Goal: Task Accomplishment & Management: Complete application form

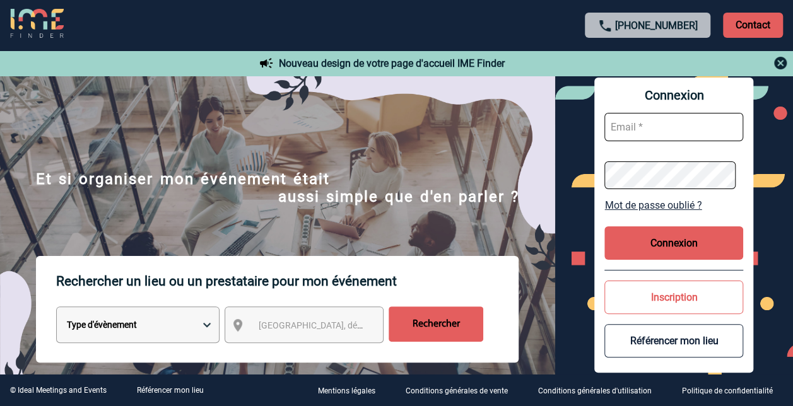
click at [623, 127] on input "text" at bounding box center [673, 127] width 139 height 28
type input "Sarah.montagui@sanofi.com"
click at [655, 244] on button "Connexion" at bounding box center [673, 242] width 139 height 33
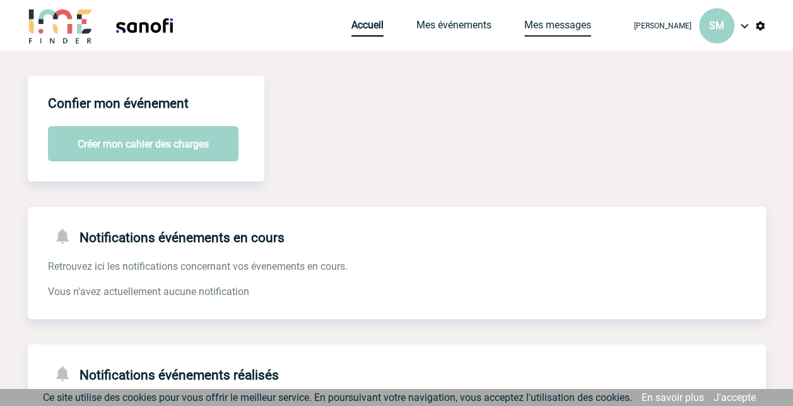
click at [573, 25] on link "Mes messages" at bounding box center [557, 28] width 67 height 18
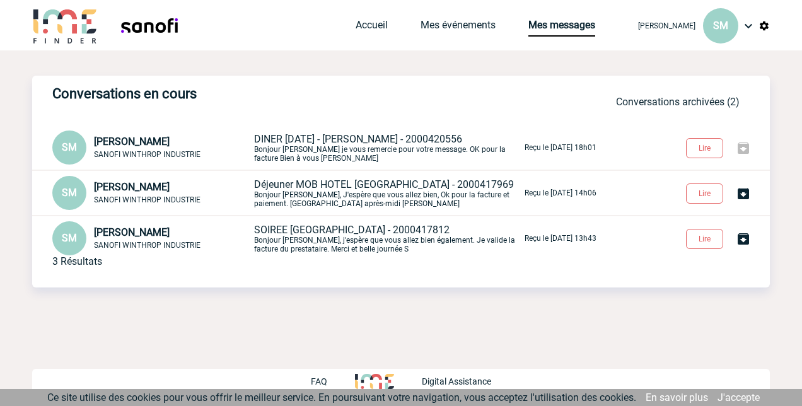
click at [741, 151] on img at bounding box center [743, 148] width 15 height 15
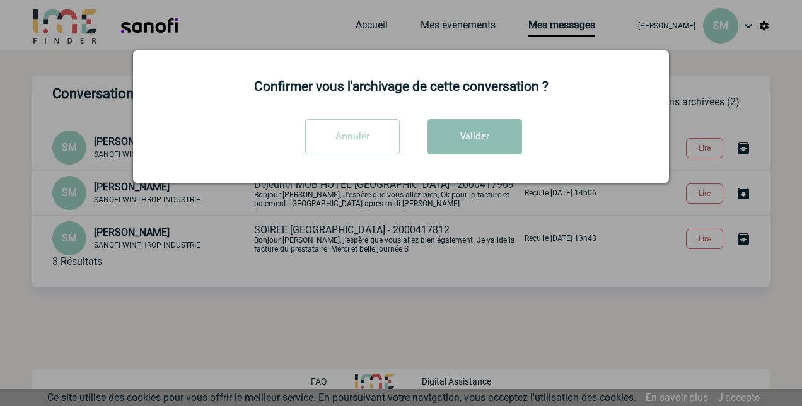
click at [481, 132] on button "Valider" at bounding box center [475, 136] width 95 height 35
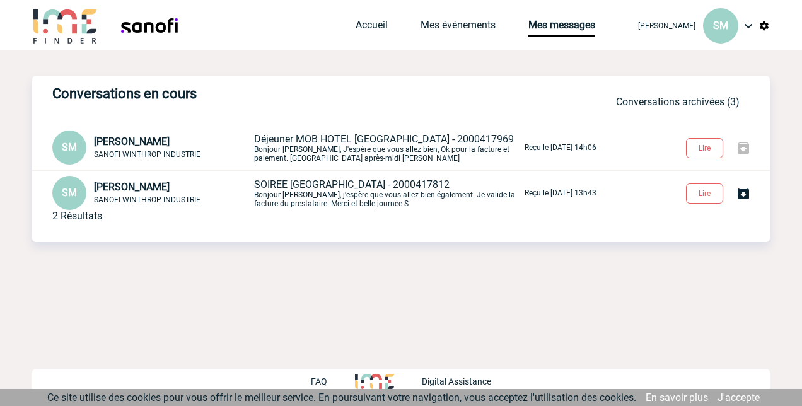
click at [748, 147] on img at bounding box center [743, 148] width 15 height 15
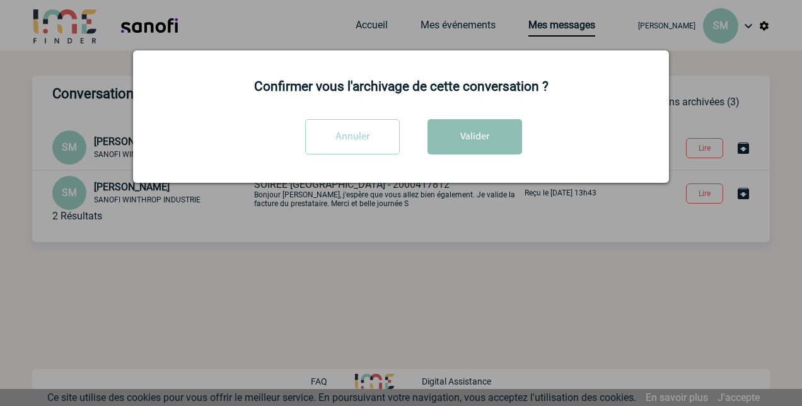
click at [472, 143] on button "Valider" at bounding box center [475, 136] width 95 height 35
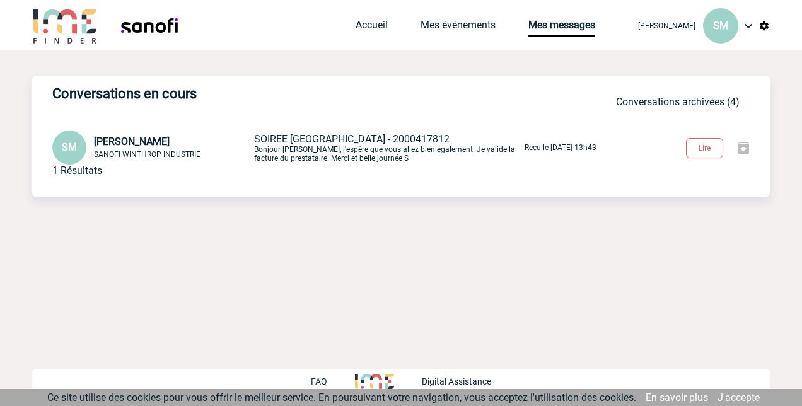
click at [739, 150] on img at bounding box center [743, 148] width 15 height 15
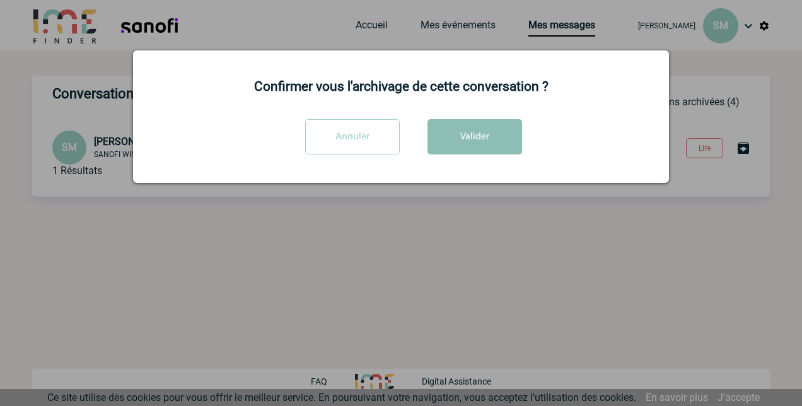
click at [517, 144] on button "Valider" at bounding box center [475, 136] width 95 height 35
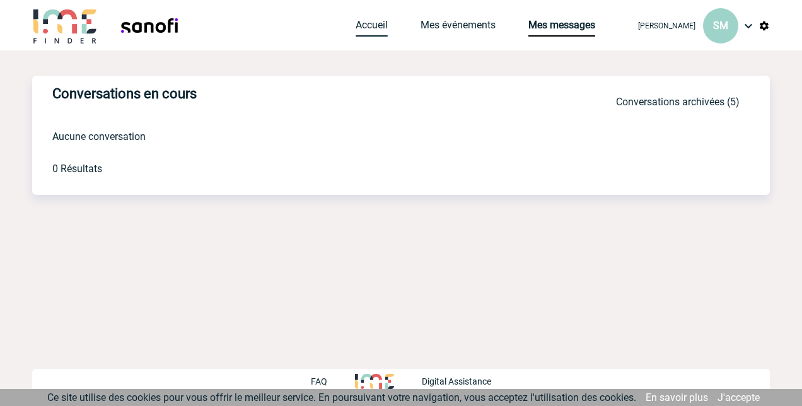
click at [377, 28] on link "Accueil" at bounding box center [372, 28] width 32 height 18
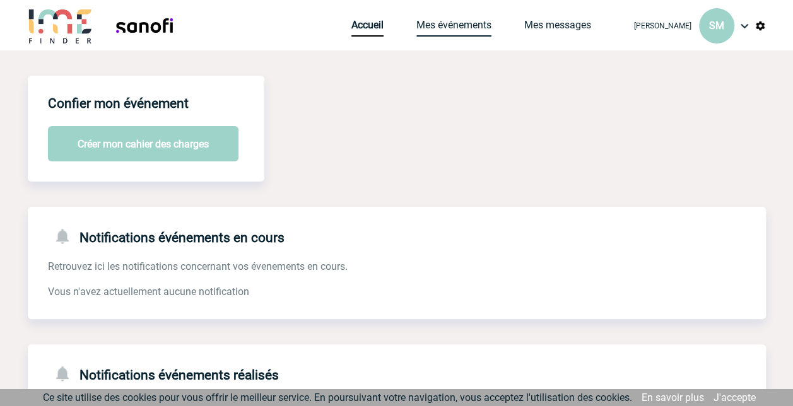
click at [474, 23] on link "Mes événements" at bounding box center [453, 28] width 75 height 18
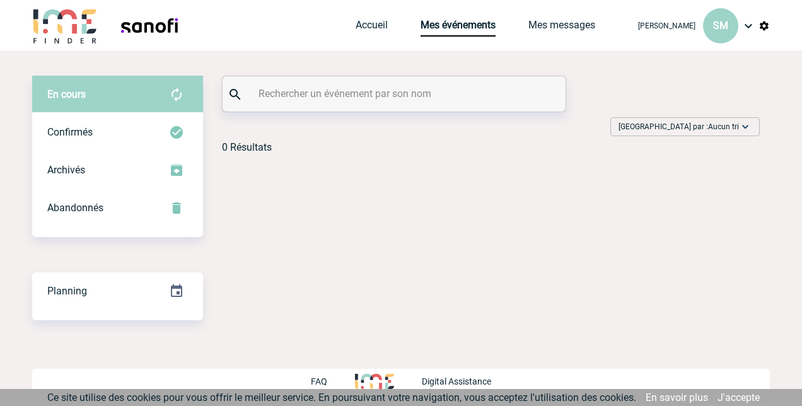
click at [746, 25] on img at bounding box center [748, 25] width 15 height 15
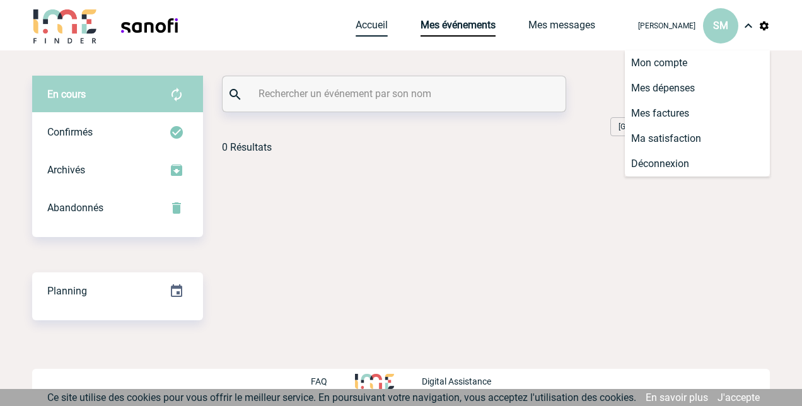
click at [371, 24] on link "Accueil" at bounding box center [372, 28] width 32 height 18
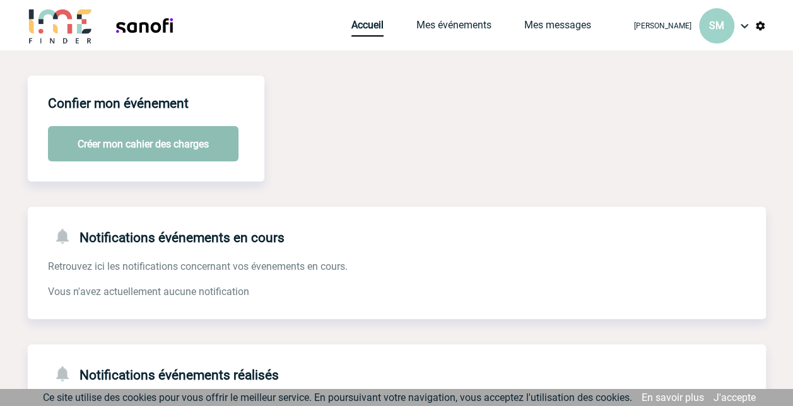
click at [131, 150] on button "Créer mon cahier des charges" at bounding box center [143, 143] width 191 height 35
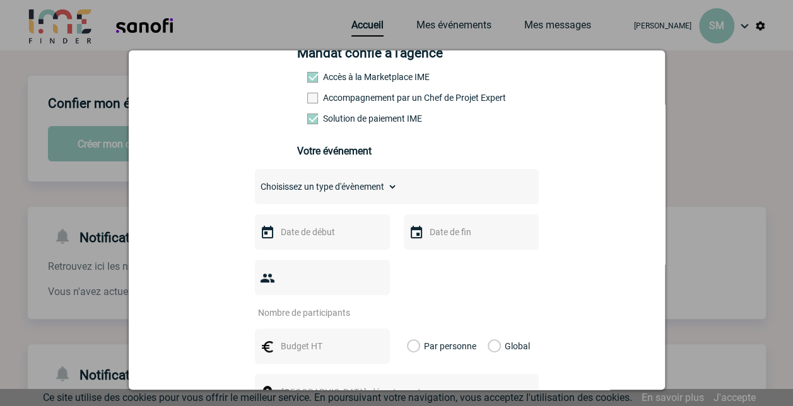
scroll to position [126, 0]
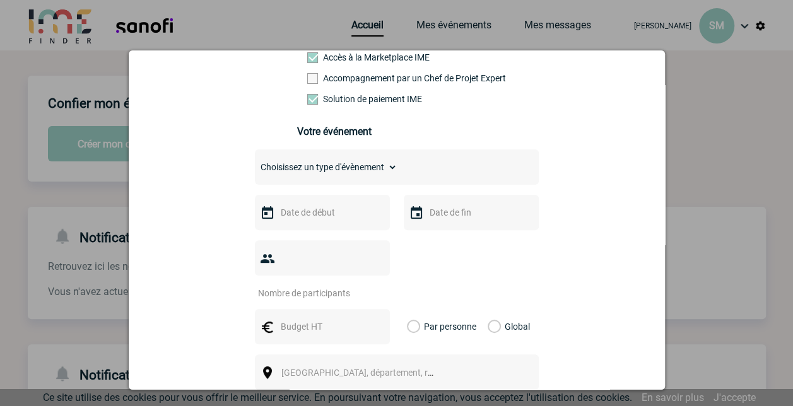
click at [368, 170] on select "Choisissez un type d'évènement Séminaire avec nuitée Séminaire sans nuitée Repa…" at bounding box center [326, 167] width 143 height 18
select select "4"
click at [255, 163] on select "Choisissez un type d'évènement Séminaire avec nuitée Séminaire sans nuitée Repa…" at bounding box center [326, 167] width 143 height 18
click at [324, 220] on input "text" at bounding box center [321, 212] width 87 height 16
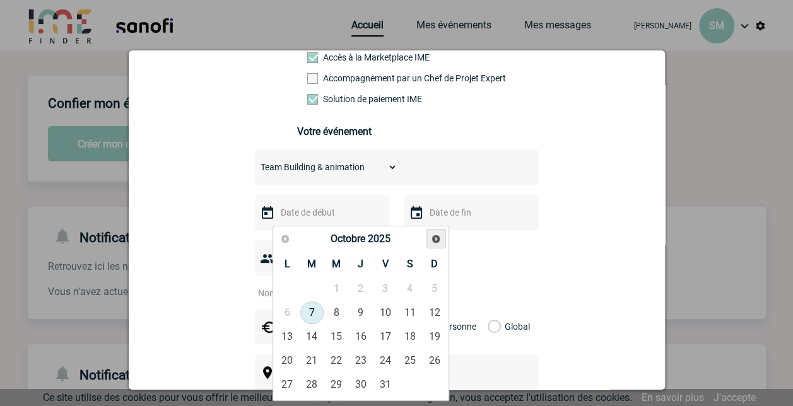
click at [434, 240] on span "Suivant" at bounding box center [436, 239] width 10 height 10
click at [284, 238] on span "Précédent" at bounding box center [285, 239] width 10 height 10
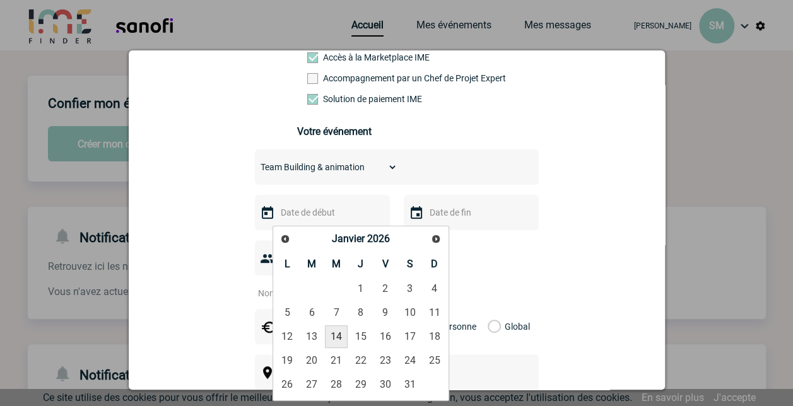
click at [341, 334] on link "14" at bounding box center [336, 337] width 23 height 23
type input "14-01-2026"
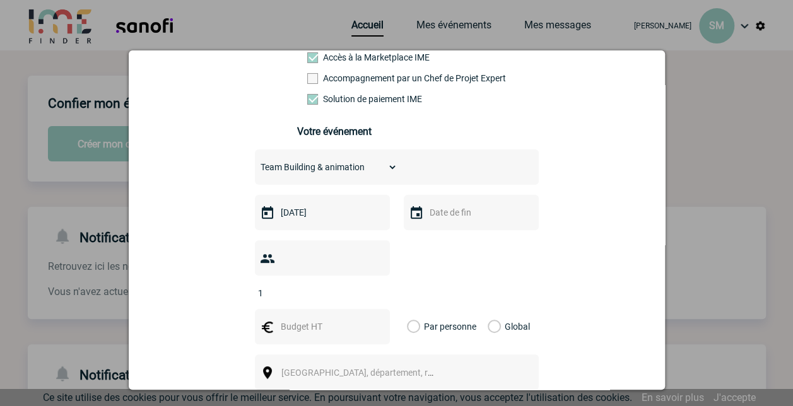
click at [370, 285] on input "1" at bounding box center [314, 293] width 119 height 16
click at [370, 285] on input "2" at bounding box center [314, 293] width 119 height 16
click at [370, 285] on input "3" at bounding box center [314, 293] width 119 height 16
click at [370, 285] on input "4" at bounding box center [314, 293] width 119 height 16
click at [370, 285] on input "5" at bounding box center [314, 293] width 119 height 16
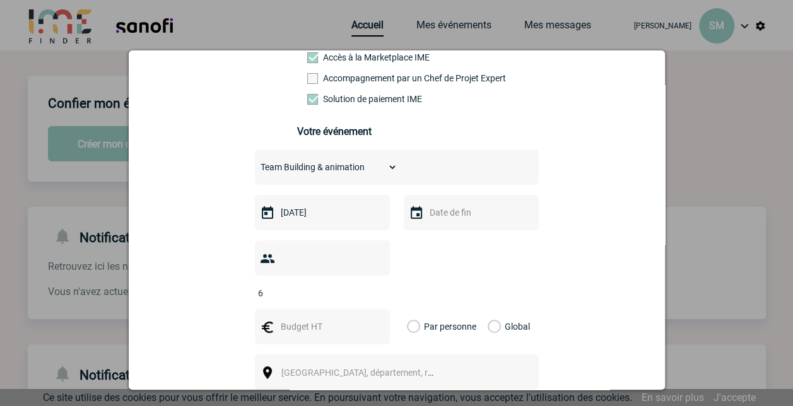
click at [370, 285] on input "6" at bounding box center [314, 293] width 119 height 16
click at [370, 285] on input "7" at bounding box center [314, 293] width 119 height 16
click at [370, 285] on input "8" at bounding box center [314, 293] width 119 height 16
click at [370, 285] on input "9" at bounding box center [314, 293] width 119 height 16
click at [370, 285] on input "10" at bounding box center [314, 293] width 119 height 16
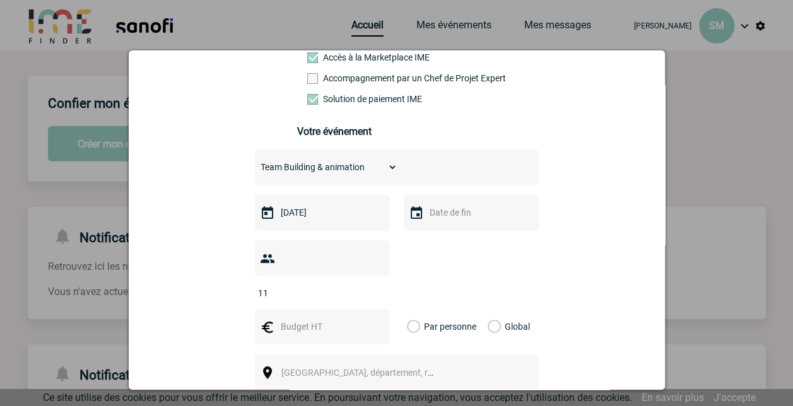
click at [370, 285] on input "11" at bounding box center [314, 293] width 119 height 16
type input "12"
click at [370, 285] on input "12" at bounding box center [314, 293] width 119 height 16
click at [428, 218] on input "text" at bounding box center [469, 212] width 87 height 16
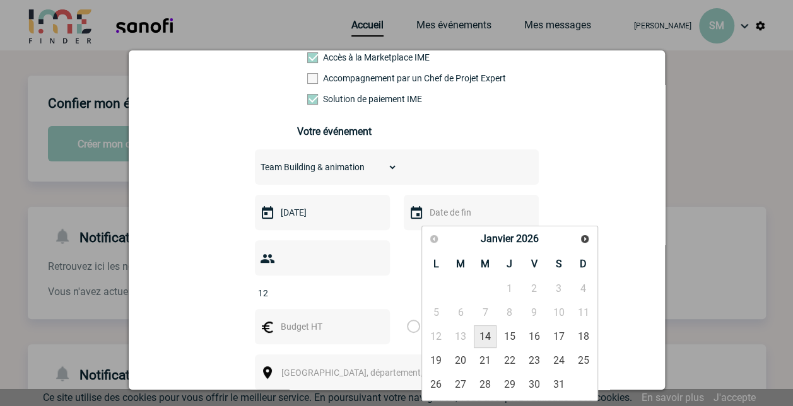
click at [486, 337] on link "14" at bounding box center [485, 337] width 23 height 23
type input "14-01-2026"
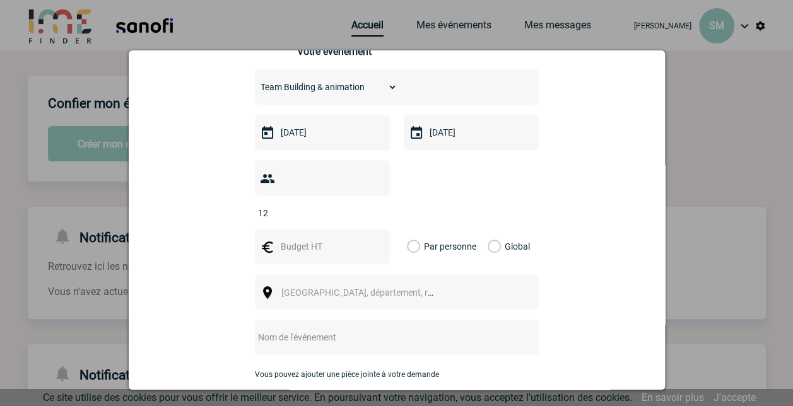
scroll to position [252, 0]
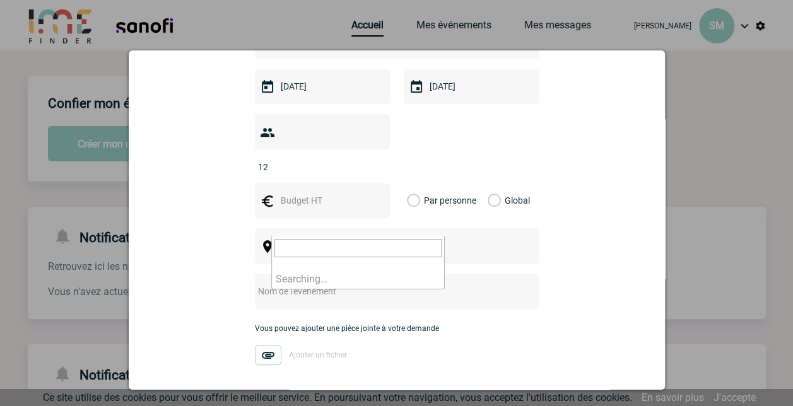
click at [343, 238] on span "Ville, département, région..." at bounding box center [362, 247] width 173 height 18
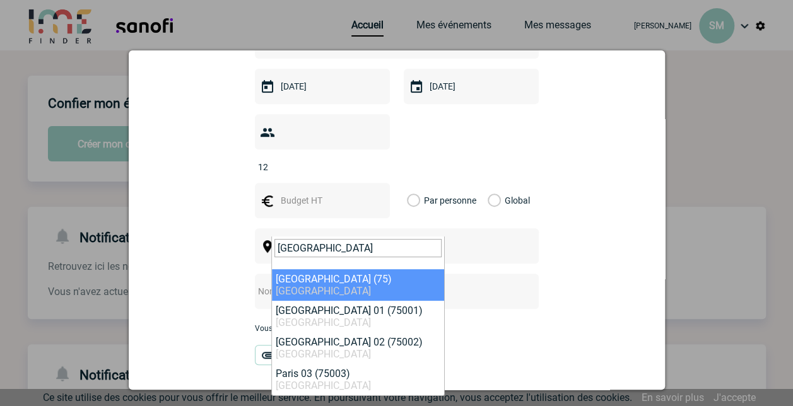
type input "PARIS"
select select "3"
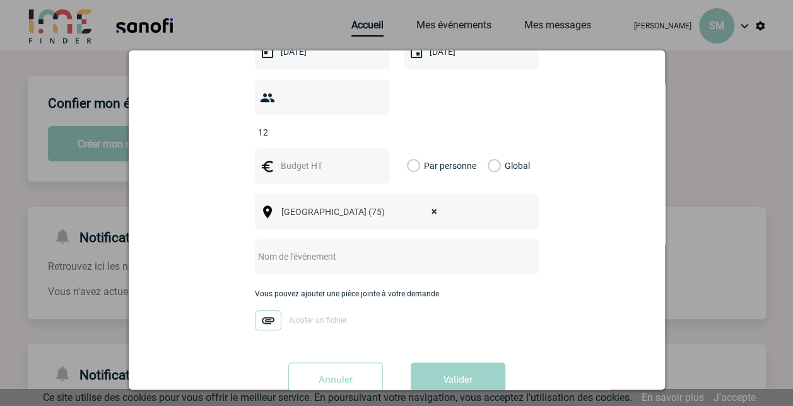
scroll to position [305, 0]
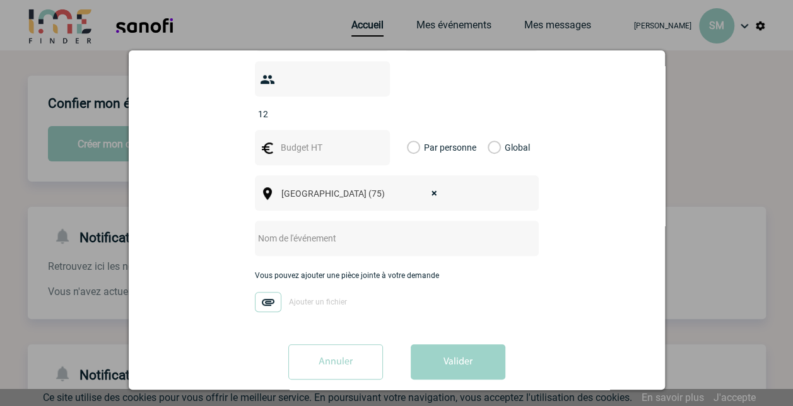
click at [275, 230] on input "text" at bounding box center [380, 238] width 250 height 16
click at [303, 230] on input "LT VACCINS ESCAPE GAME" at bounding box center [380, 238] width 250 height 16
click at [400, 230] on input "LT VACCINS - ESCAPE GAME" at bounding box center [380, 238] width 250 height 16
type input "LT [PERSON_NAME] - ESCAPE GAME - JANVIER 2026"
click at [261, 292] on img at bounding box center [268, 302] width 26 height 20
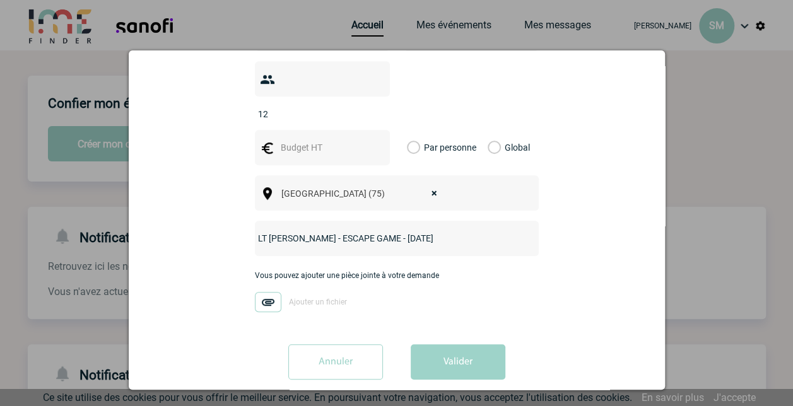
click at [0, 0] on input "Ajouter un fichier" at bounding box center [0, 0] width 0 height 0
click at [463, 344] on button "Valider" at bounding box center [458, 361] width 95 height 35
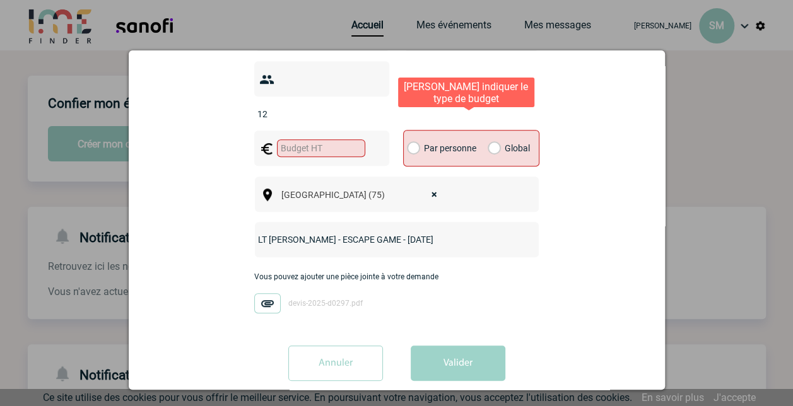
click at [491, 131] on label "Global" at bounding box center [492, 148] width 8 height 35
click at [0, 0] on input "Global" at bounding box center [0, 0] width 0 height 0
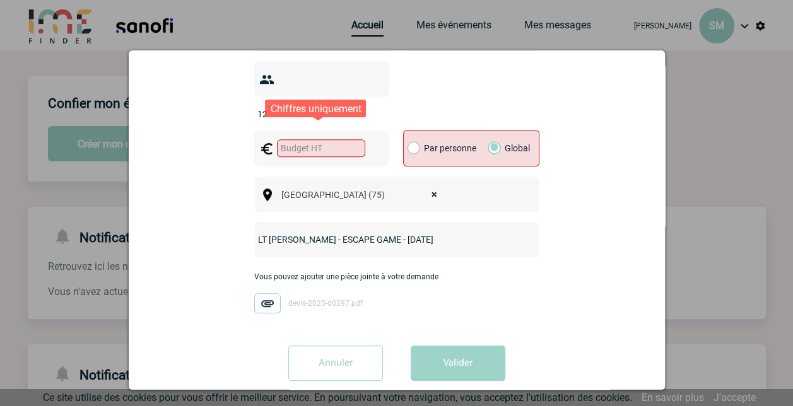
click at [285, 139] on input "text" at bounding box center [321, 148] width 88 height 18
type input "1300"
click at [565, 292] on div "Vous nous confiez la gestion de votre projet, nous vous remercions de préciser …" at bounding box center [396, 102] width 505 height 577
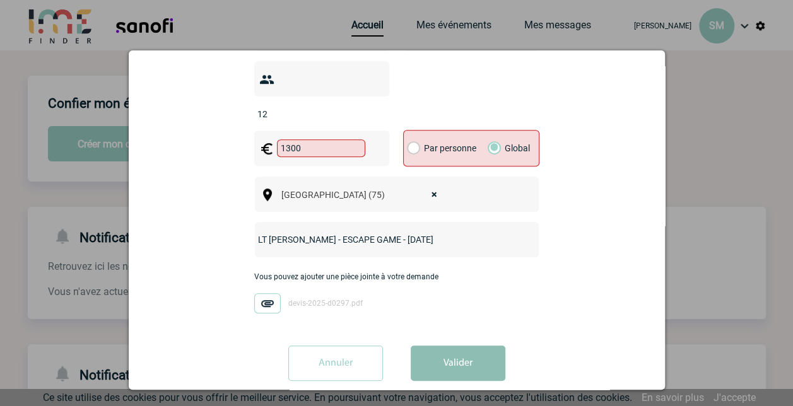
click at [461, 346] on button "Valider" at bounding box center [458, 363] width 95 height 35
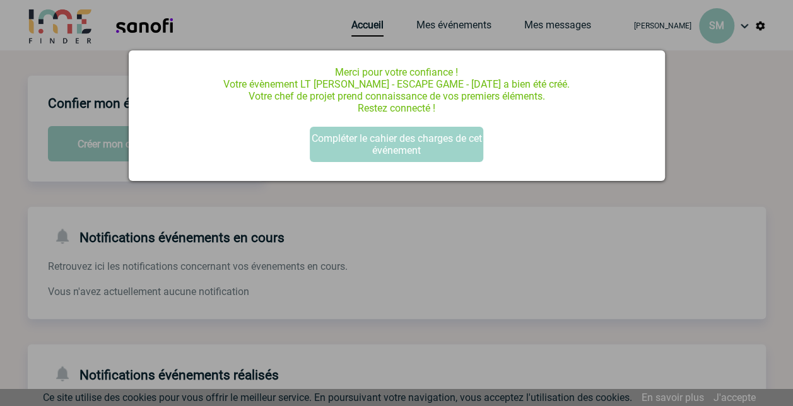
scroll to position [0, 0]
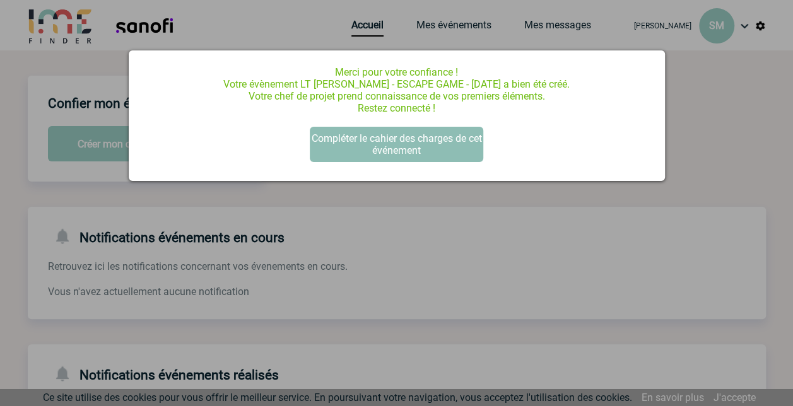
click at [437, 144] on button "Compléter le cahier des charges de cet événement" at bounding box center [396, 144] width 173 height 35
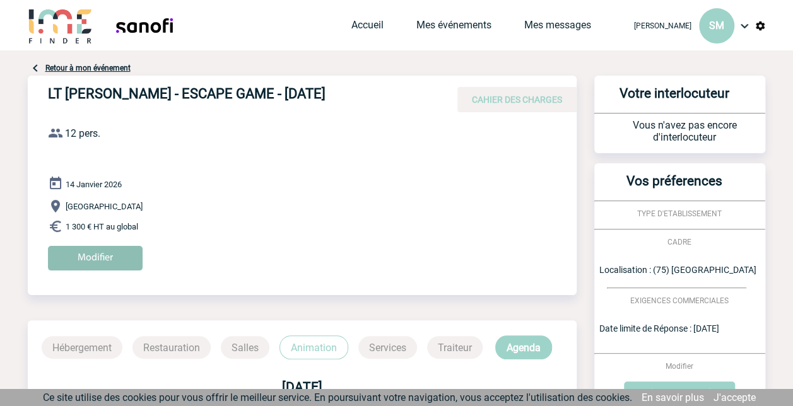
click at [107, 256] on input "Modifier" at bounding box center [95, 258] width 95 height 25
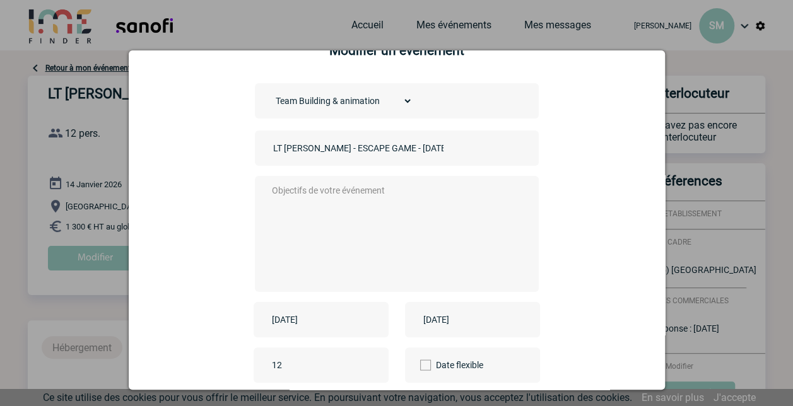
scroll to position [63, 0]
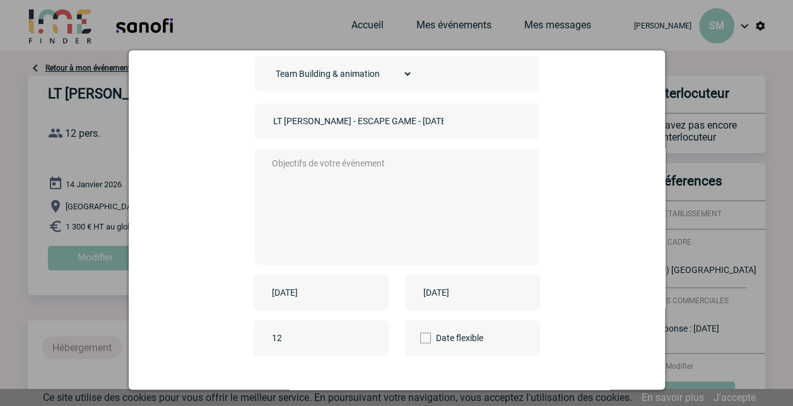
click at [376, 172] on textarea at bounding box center [393, 205] width 249 height 101
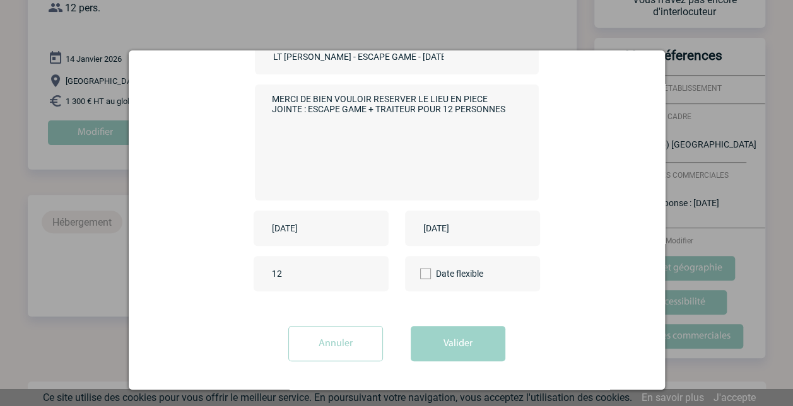
scroll to position [126, 0]
type textarea "MERCI DE BIEN VOULOIR RESERVER LE LIEU EN PIECE JOINTE : ESCAPE GAME + TRAITEUR…"
click at [472, 343] on button "Valider" at bounding box center [458, 343] width 95 height 35
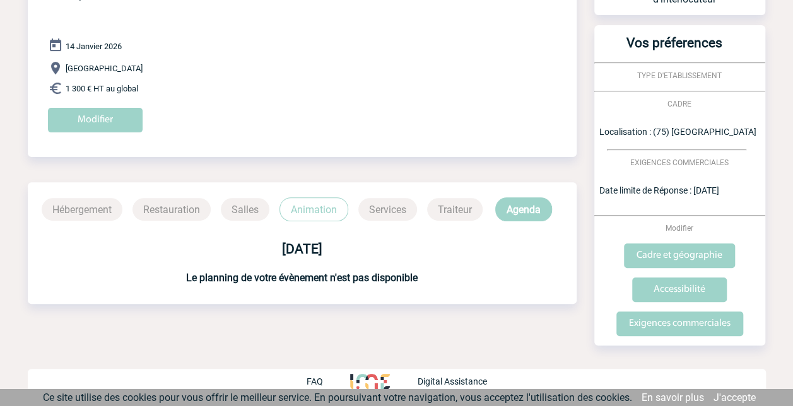
scroll to position [0, 0]
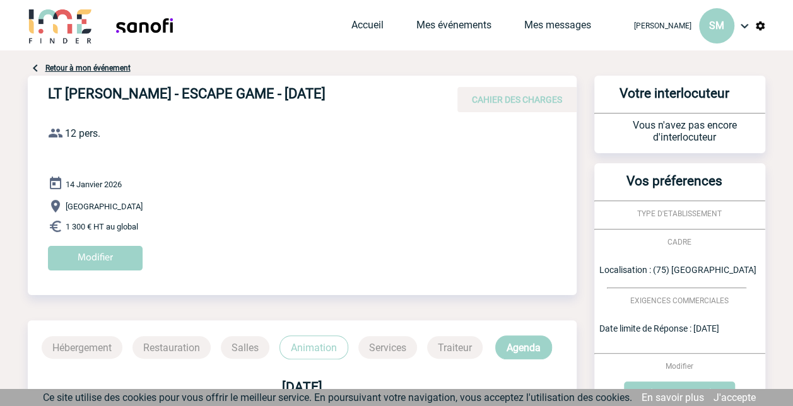
click at [78, 66] on link "Retour à mon événement" at bounding box center [87, 68] width 85 height 9
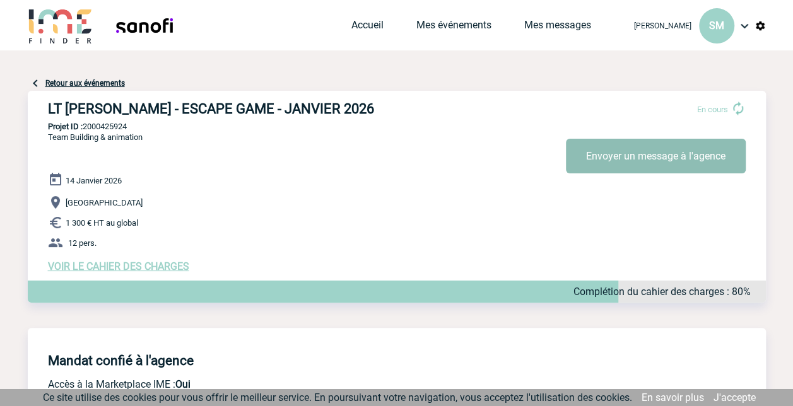
click at [630, 156] on button "Envoyer un message à l'agence" at bounding box center [656, 156] width 180 height 35
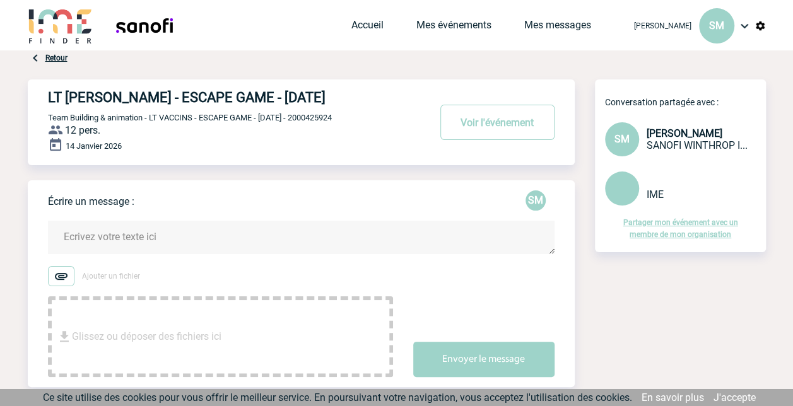
click at [283, 236] on textarea at bounding box center [301, 237] width 507 height 33
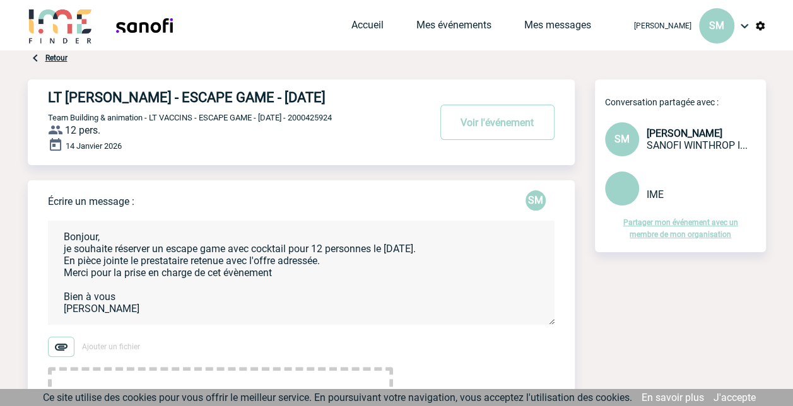
click at [57, 346] on img at bounding box center [61, 347] width 26 height 20
click at [0, 0] on input "Ajouter un fichier" at bounding box center [0, 0] width 0 height 0
click at [221, 265] on textarea "Bonjour, je souhaite réserver un escape game avec cocktail pour 12 personnes le…" at bounding box center [301, 273] width 507 height 104
click at [467, 253] on textarea "Bonjour, je souhaite réserver un escape game avec cocktail pour 12 personnes le…" at bounding box center [301, 273] width 507 height 104
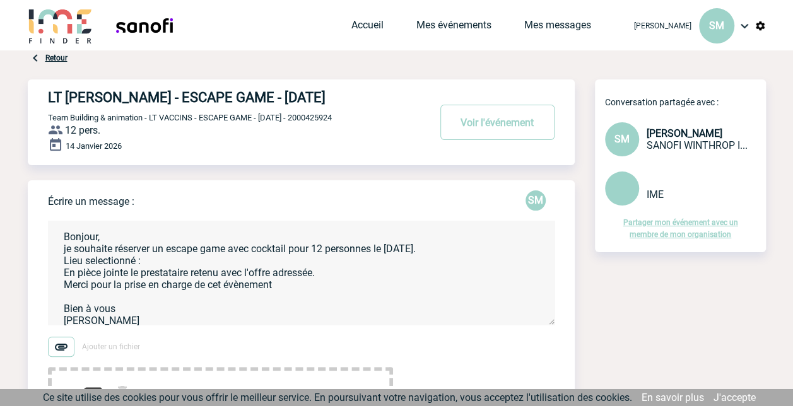
paste textarea "Donuts1977!"
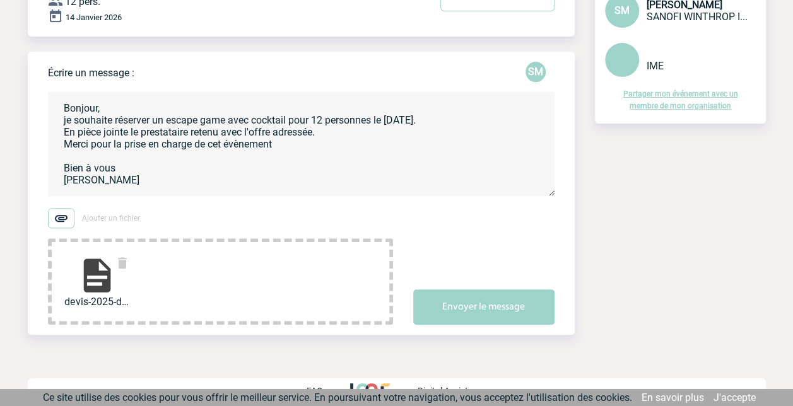
scroll to position [139, 0]
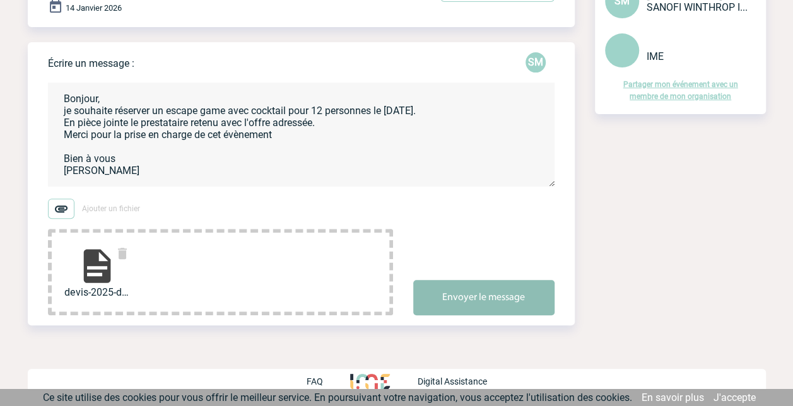
type textarea "Bonjour, je souhaite réserver un escape game avec cocktail pour 12 personnes le…"
click at [465, 296] on button "Envoyer le message" at bounding box center [483, 297] width 141 height 35
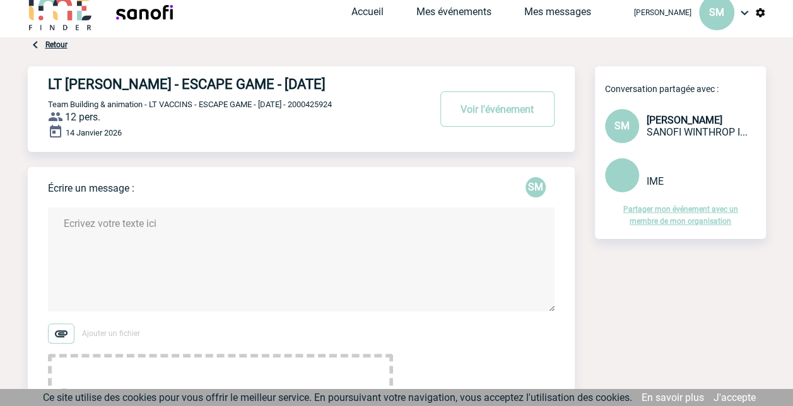
scroll to position [0, 0]
